Goal: Transaction & Acquisition: Purchase product/service

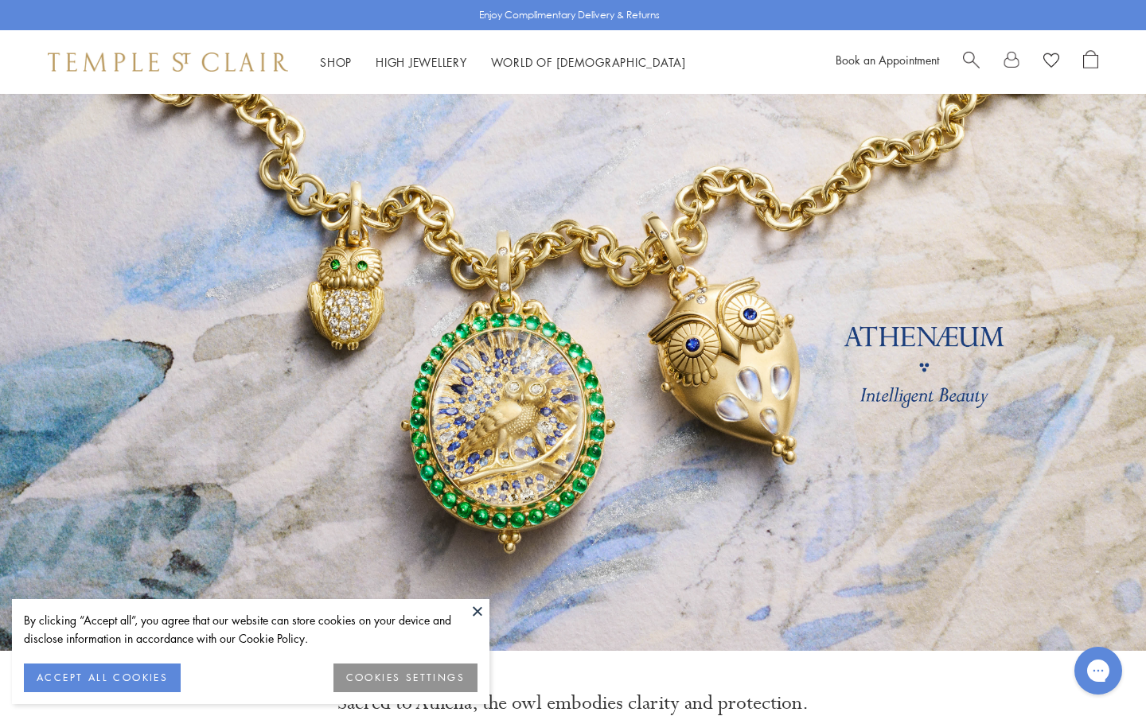
click at [981, 59] on div at bounding box center [1030, 62] width 135 height 24
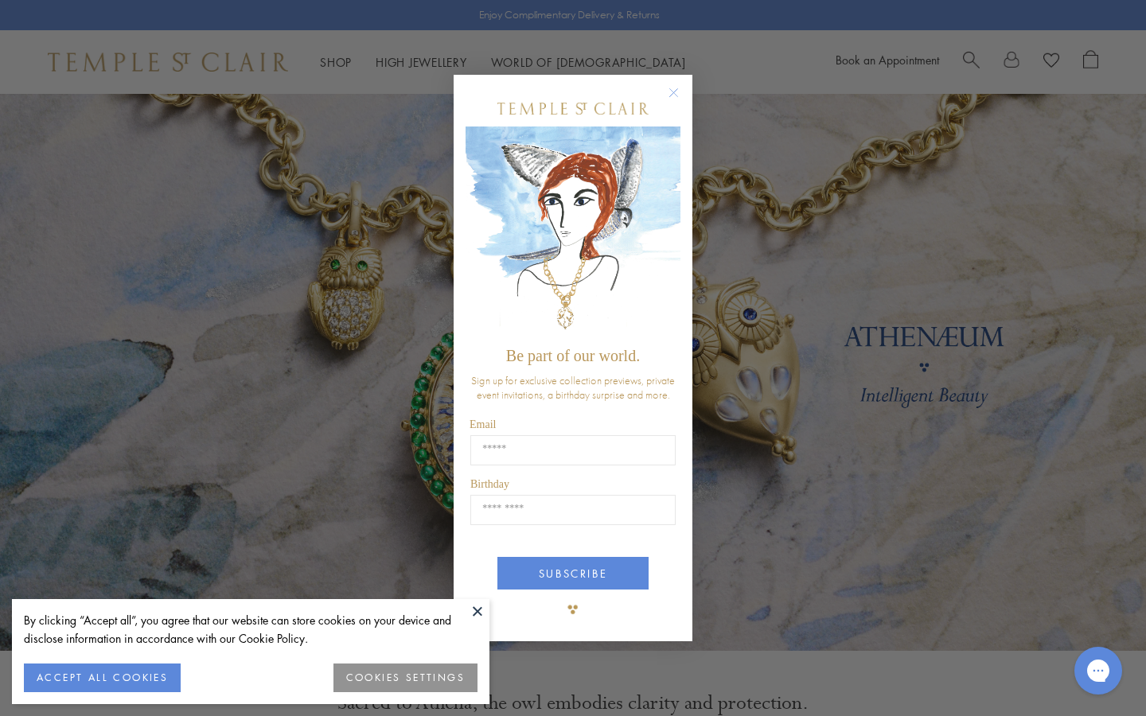
click at [669, 90] on circle "Close dialog" at bounding box center [674, 93] width 19 height 19
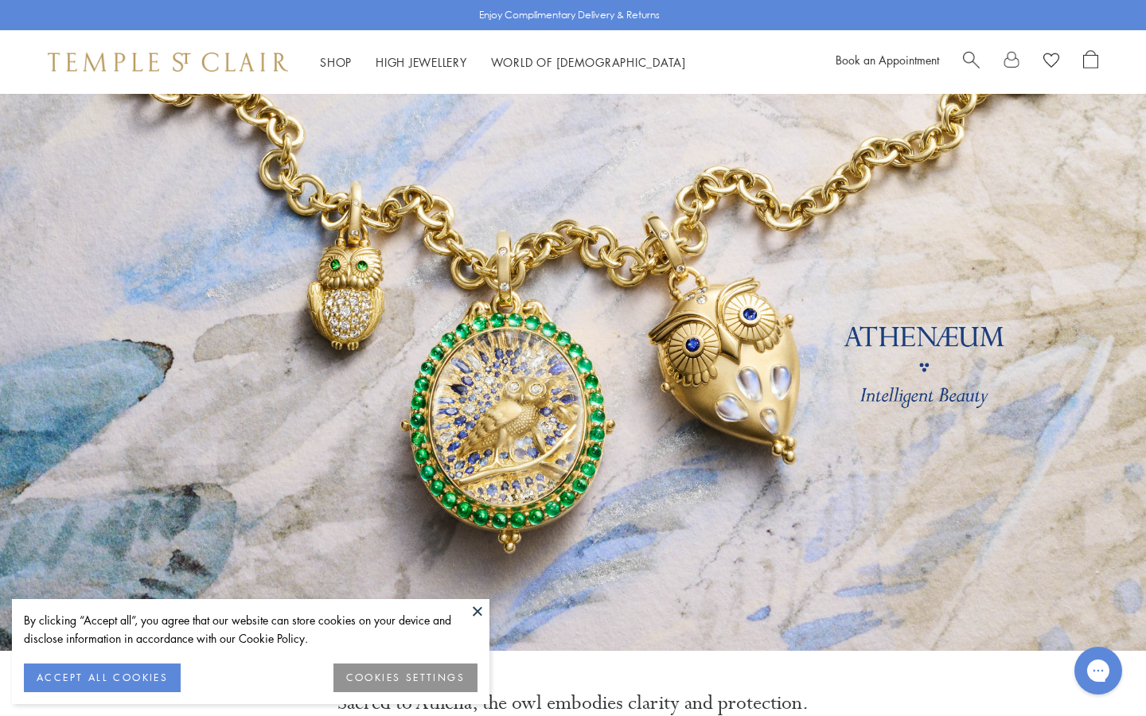
click at [974, 53] on span "Search" at bounding box center [971, 58] width 17 height 17
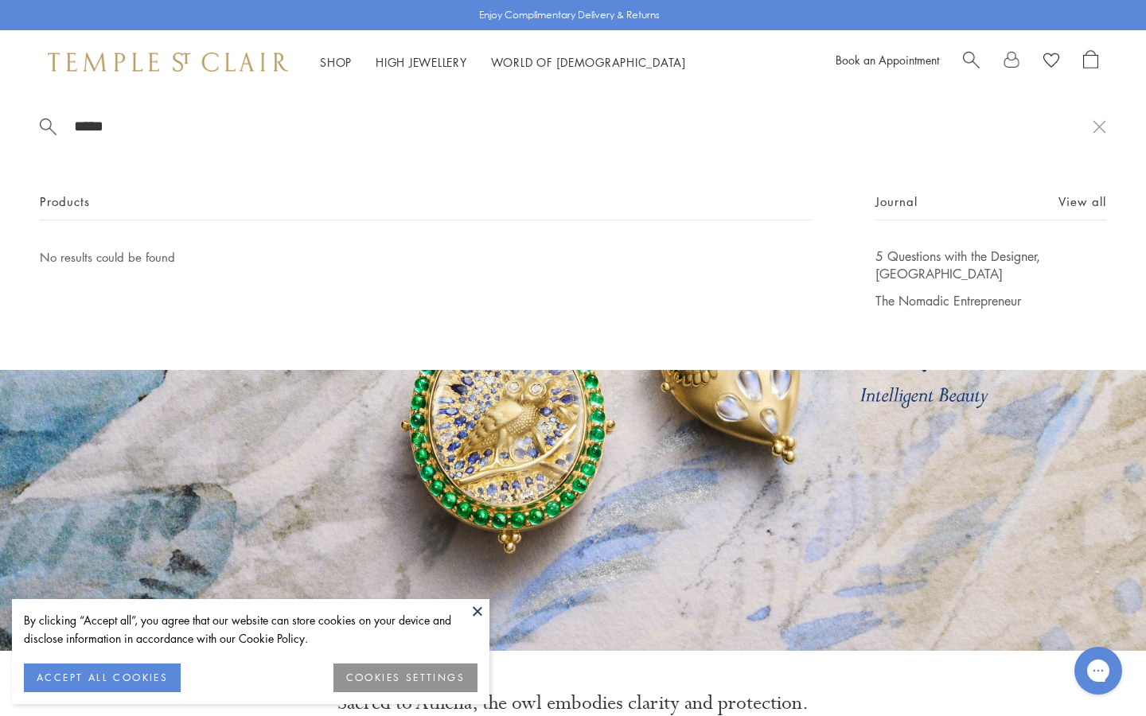
click at [123, 128] on input "****" at bounding box center [582, 126] width 1020 height 18
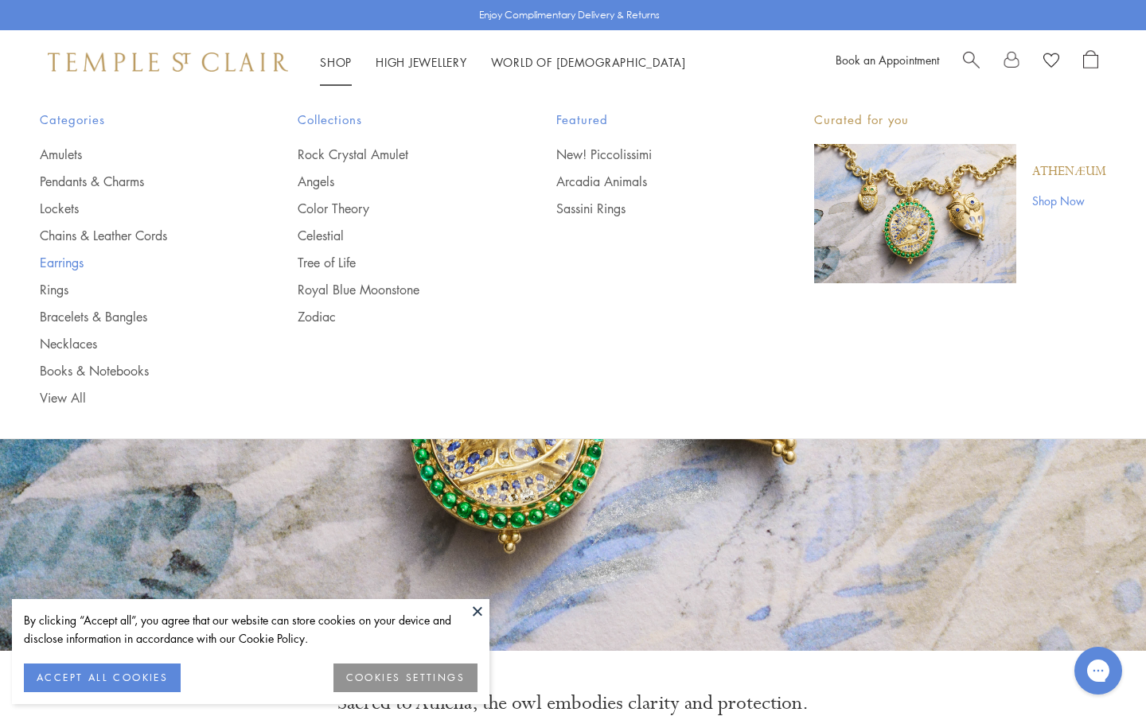
type input "****"
click at [56, 260] on link "Earrings" at bounding box center [137, 263] width 194 height 18
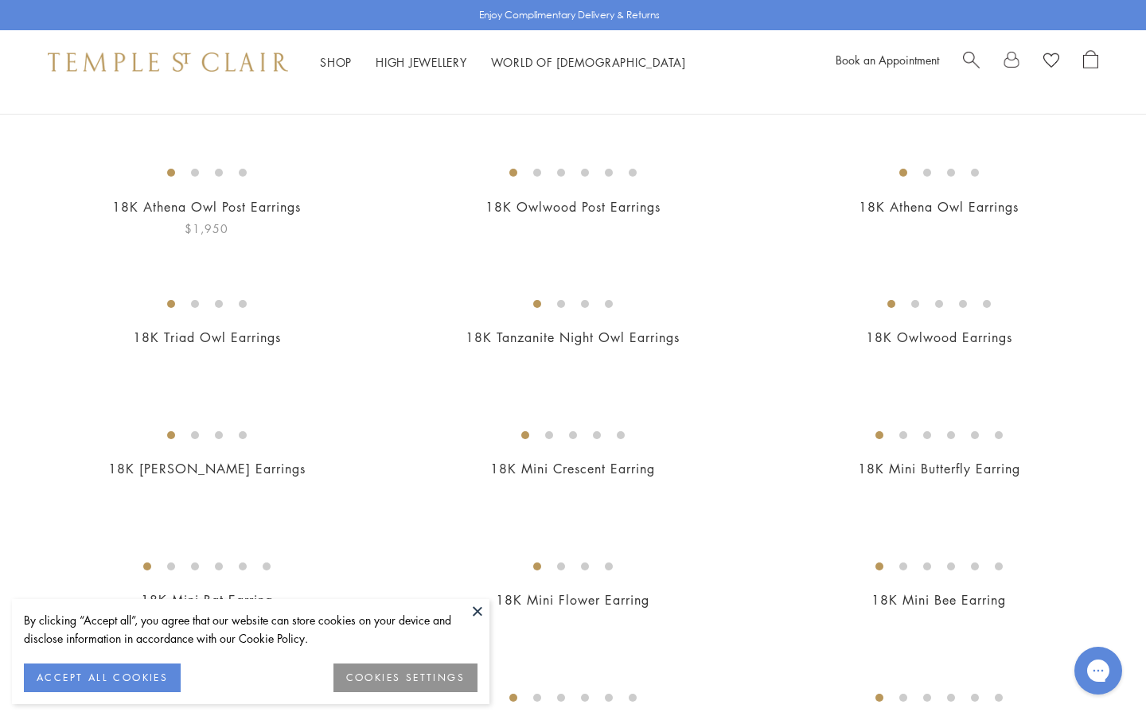
scroll to position [142, 0]
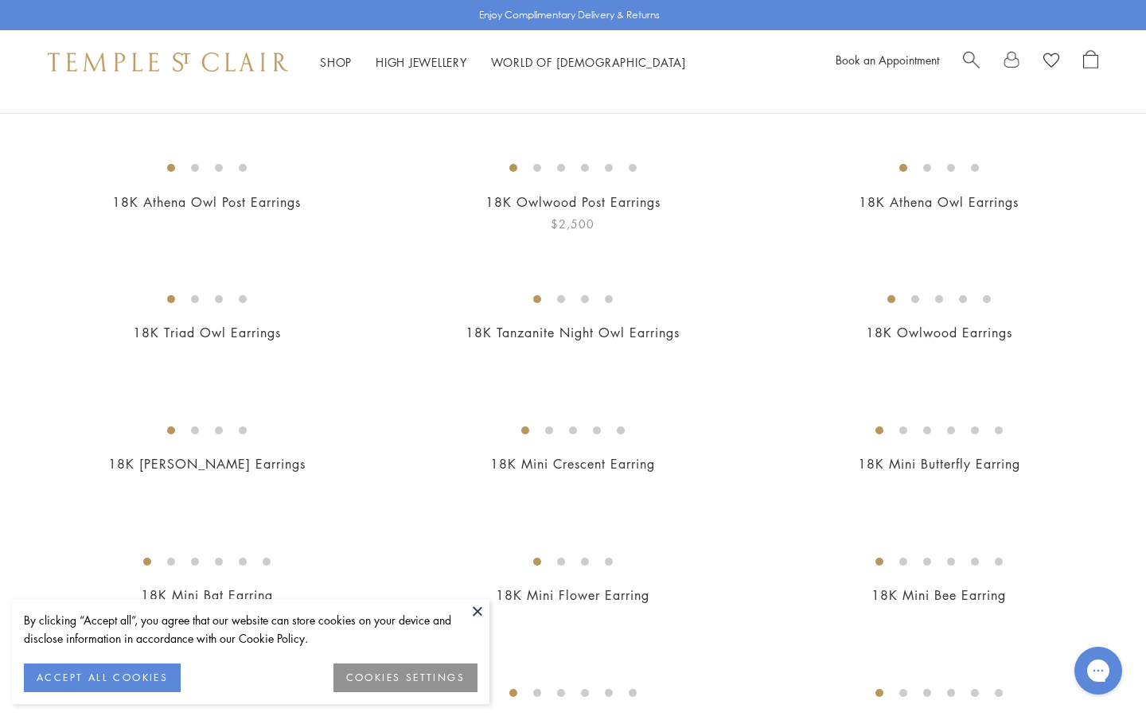
click at [0, 0] on img at bounding box center [0, 0] width 0 height 0
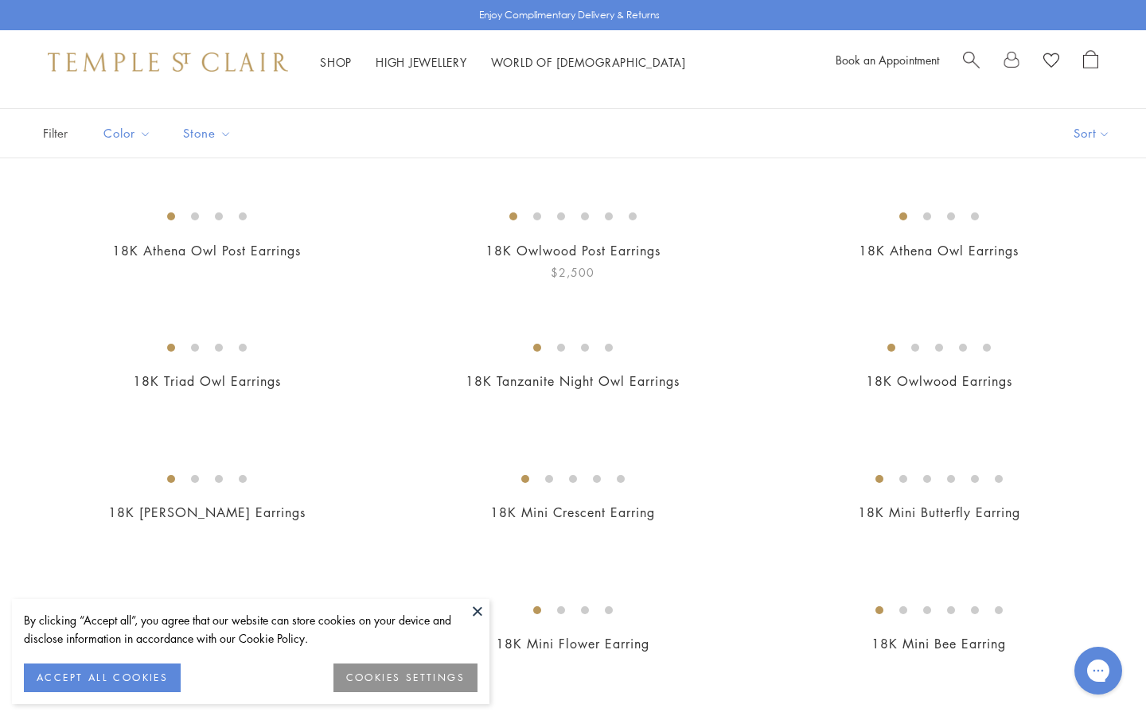
scroll to position [95, 0]
click at [0, 0] on img at bounding box center [0, 0] width 0 height 0
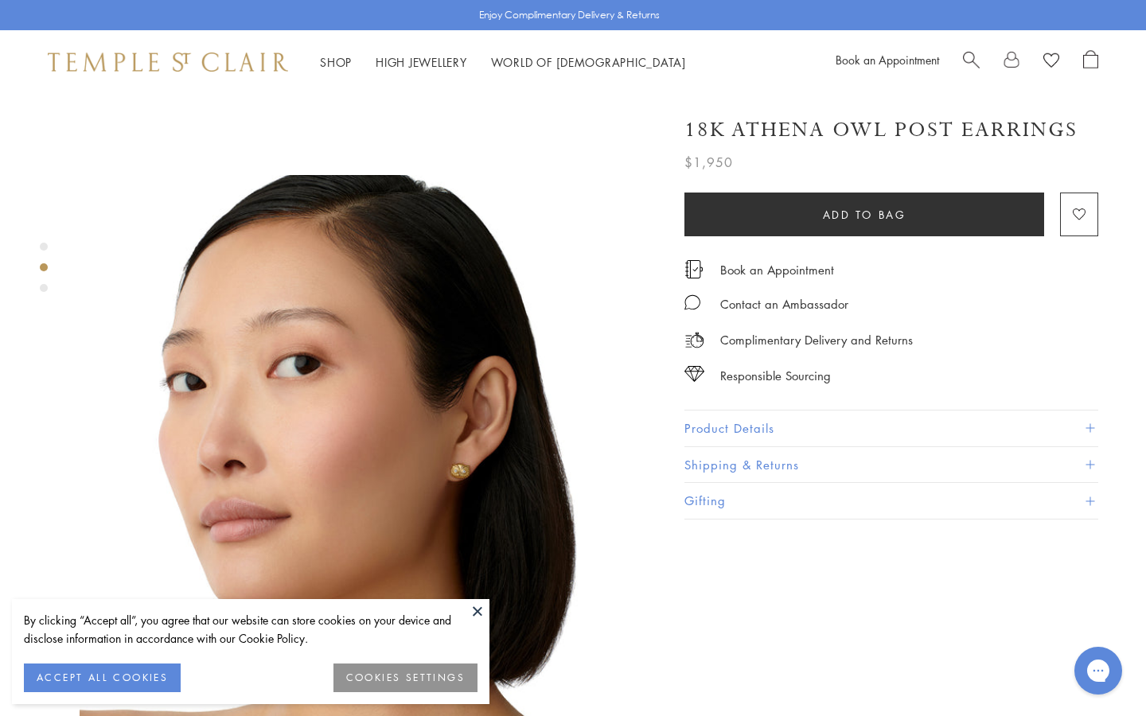
scroll to position [555, 0]
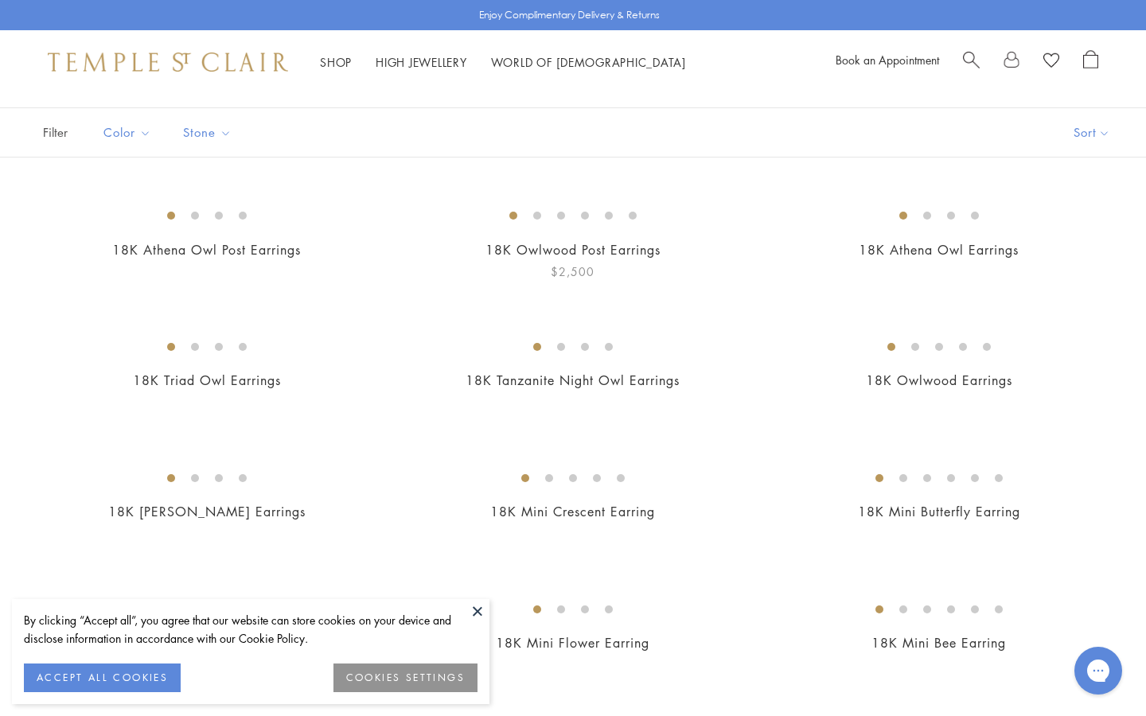
click at [0, 0] on img at bounding box center [0, 0] width 0 height 0
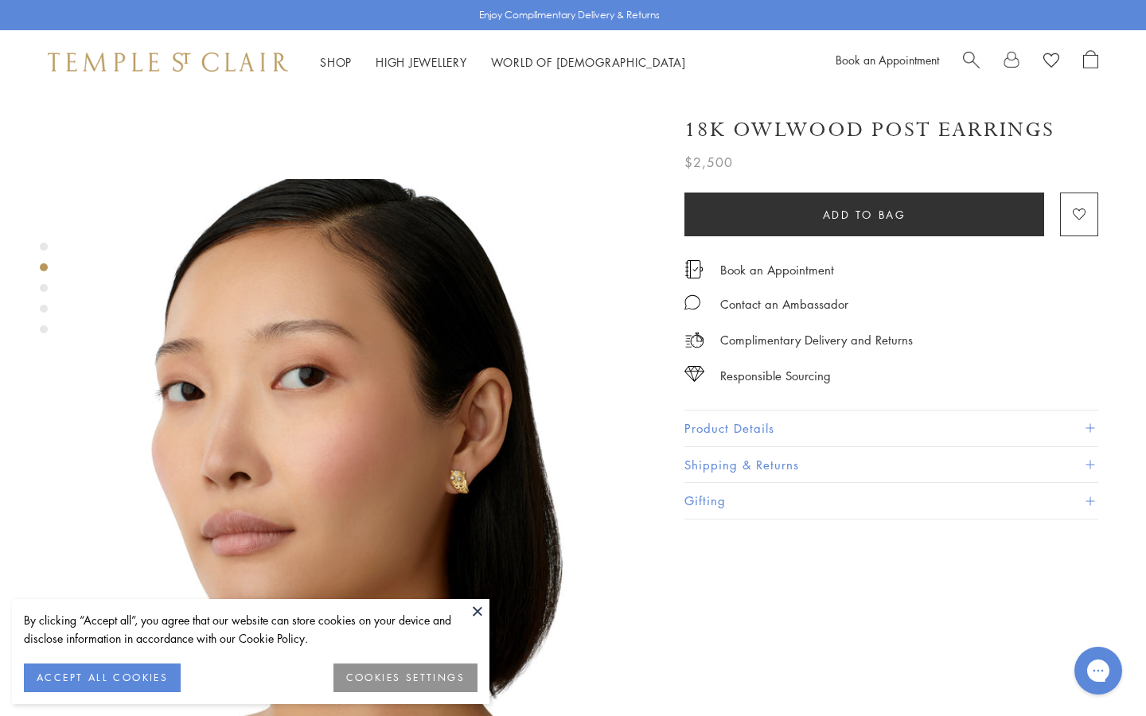
scroll to position [669, 0]
